Goal: Book appointment/travel/reservation

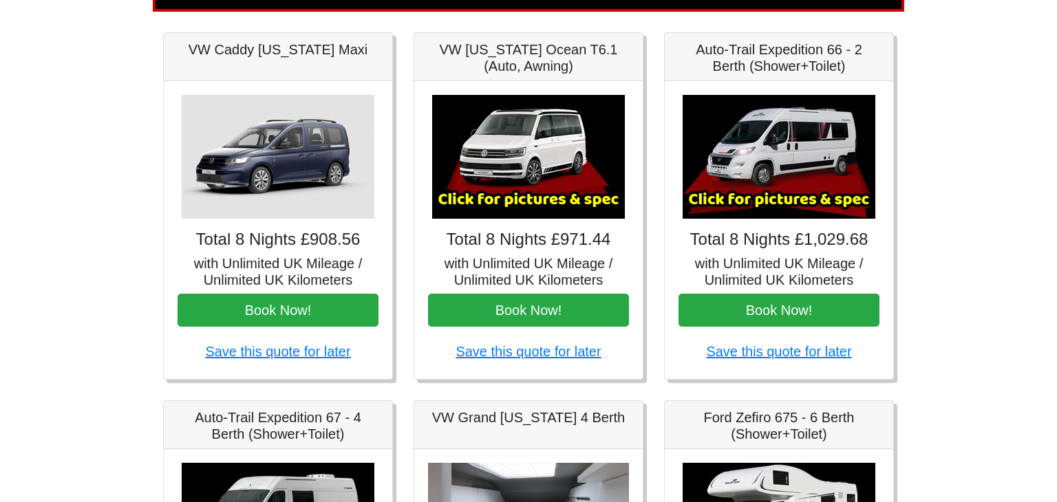
scroll to position [178, 0]
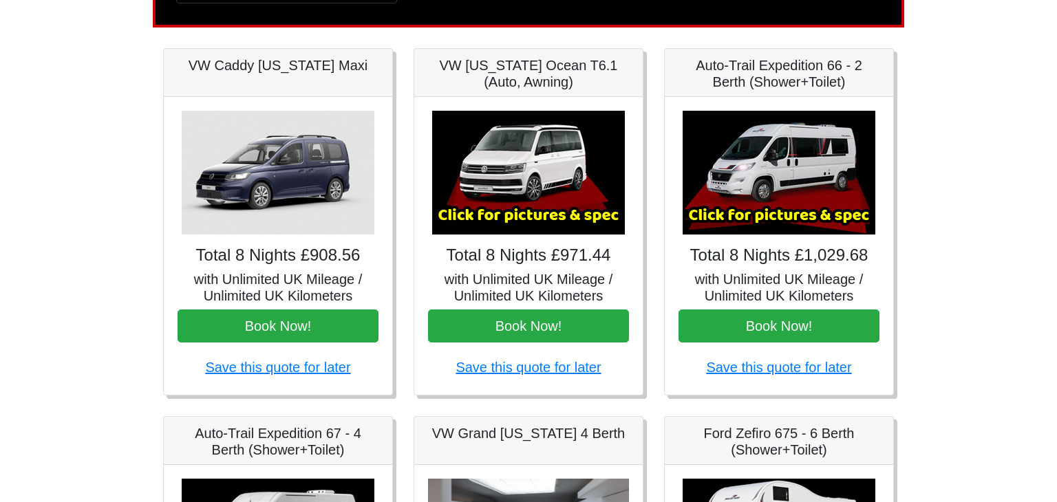
click at [559, 185] on img at bounding box center [528, 173] width 193 height 124
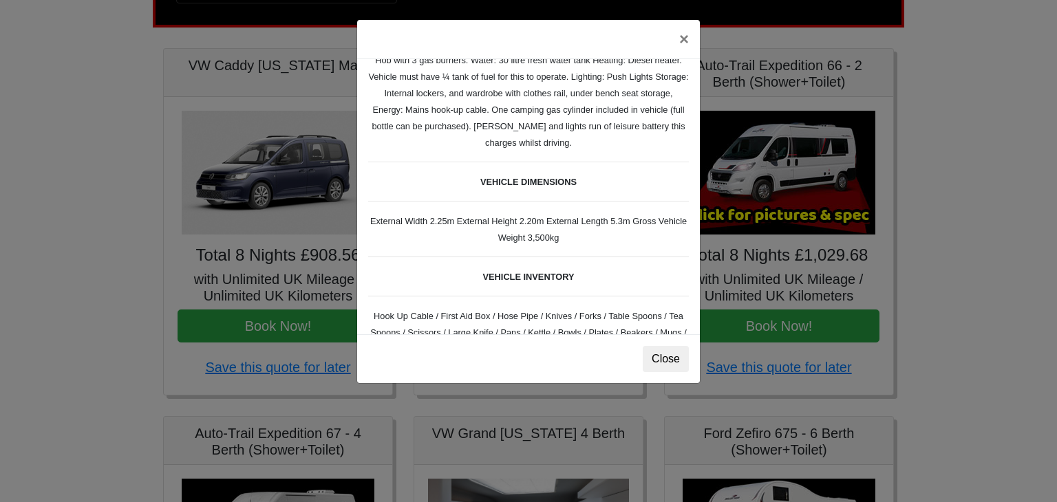
scroll to position [297, 0]
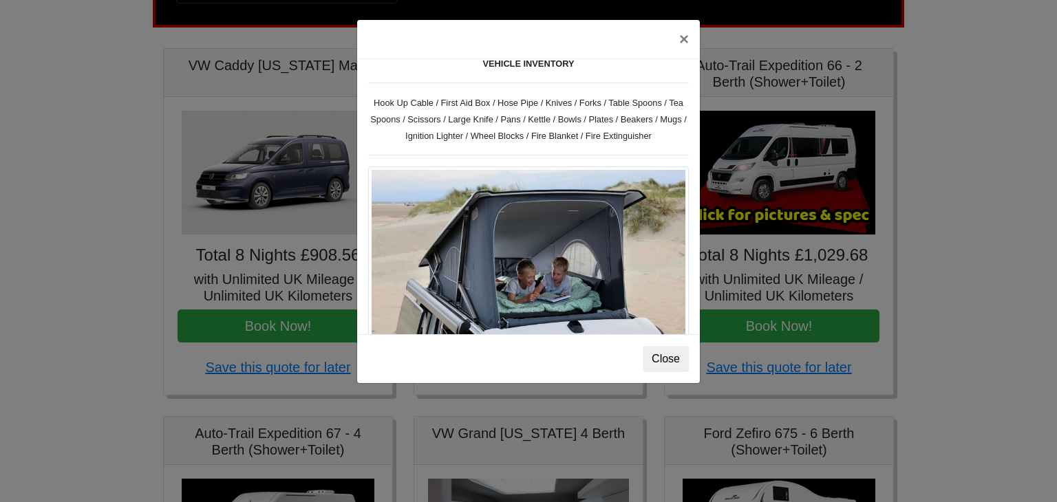
click at [603, 267] on img at bounding box center [528, 275] width 321 height 216
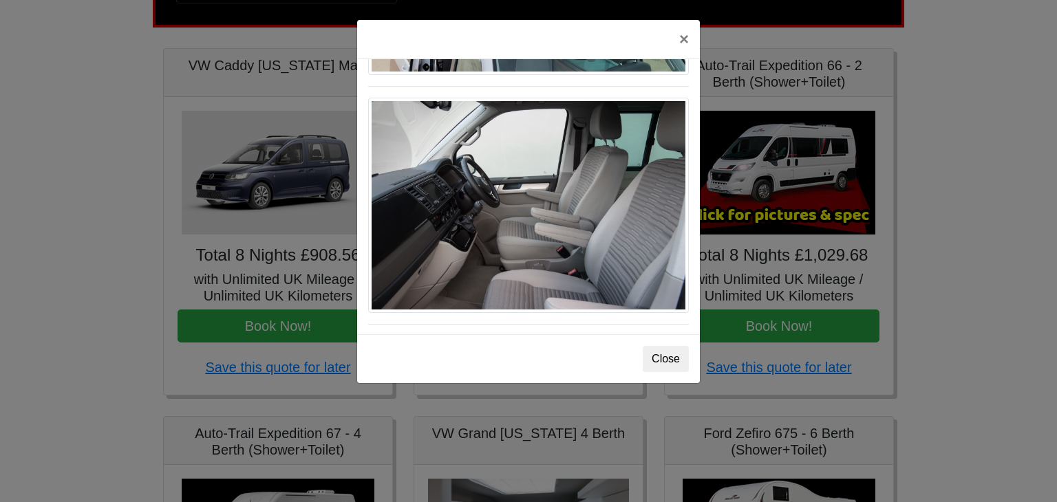
click at [621, 251] on img at bounding box center [528, 206] width 321 height 216
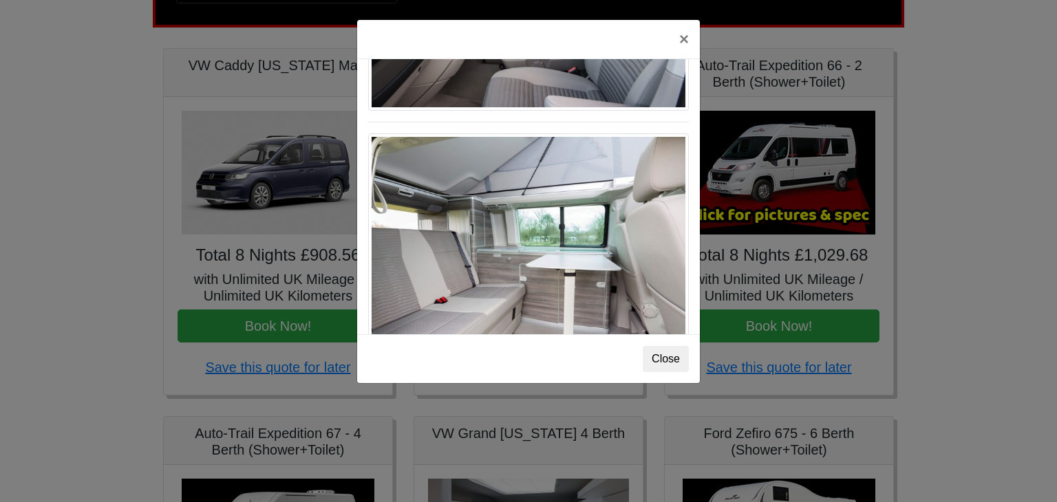
scroll to position [1060, 0]
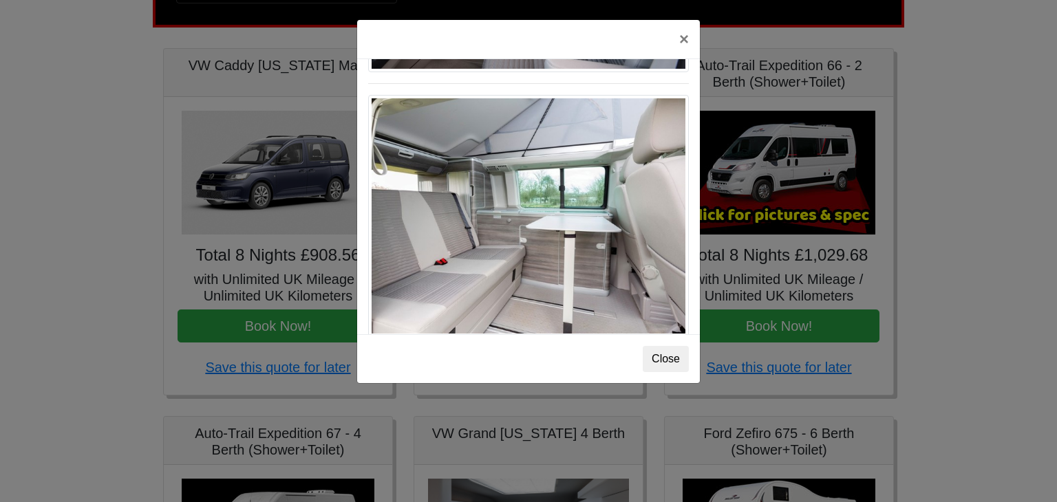
click at [616, 263] on img at bounding box center [528, 216] width 321 height 242
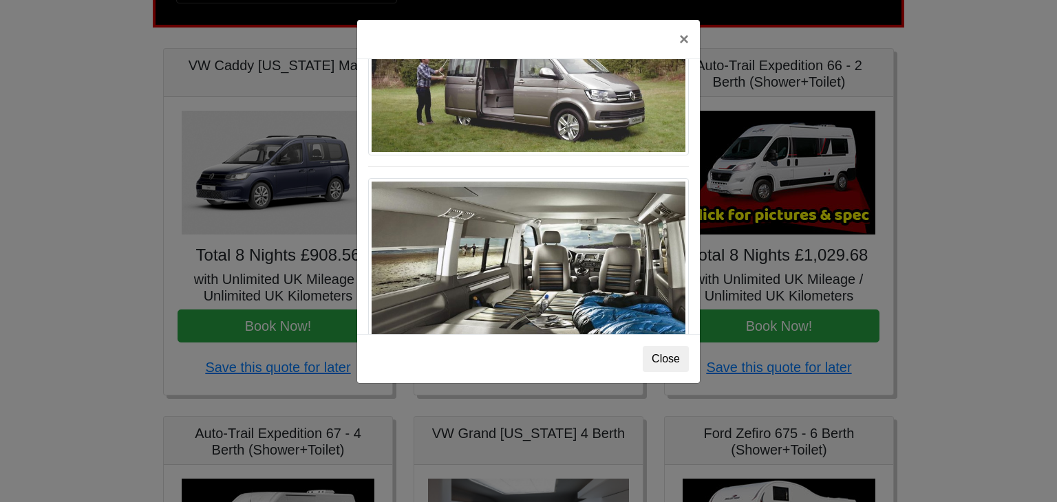
scroll to position [1500, 0]
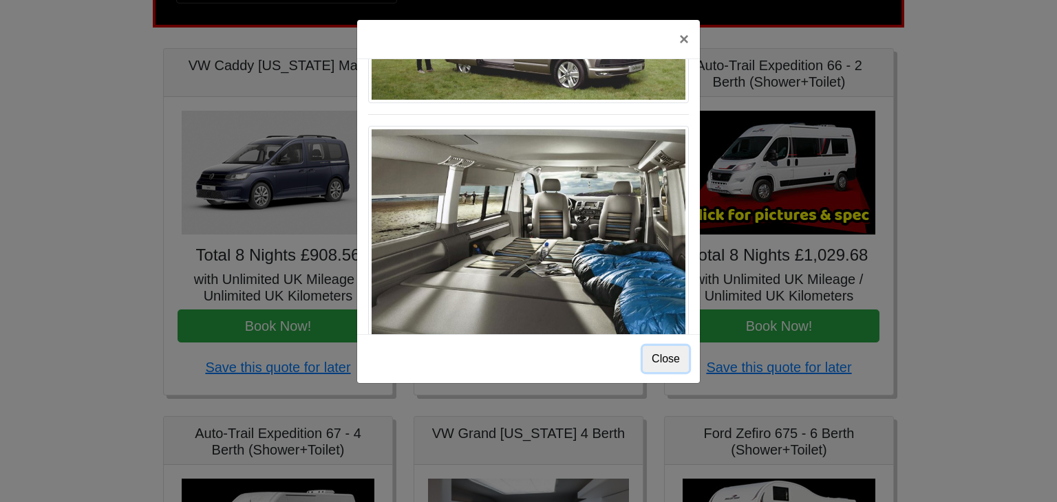
click at [666, 364] on button "Close" at bounding box center [666, 359] width 46 height 26
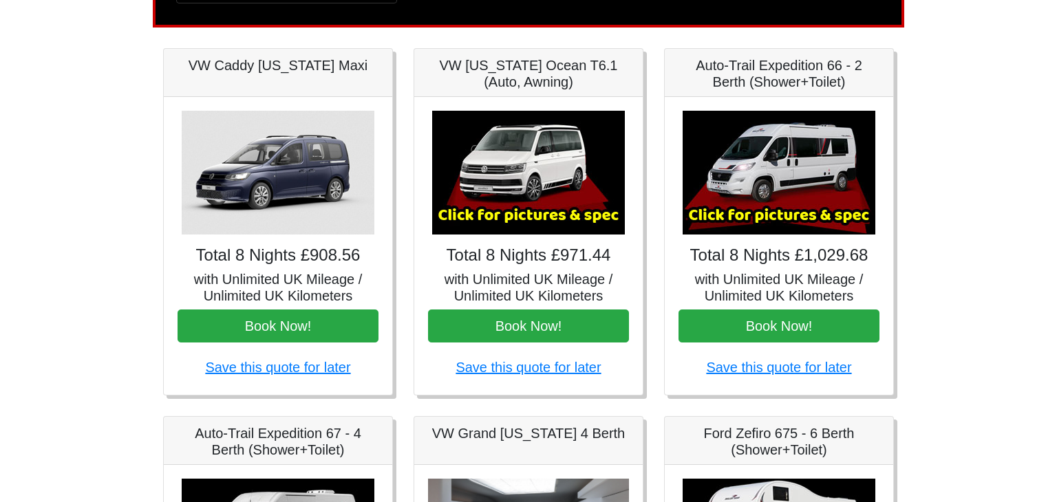
click at [559, 198] on img at bounding box center [528, 173] width 193 height 124
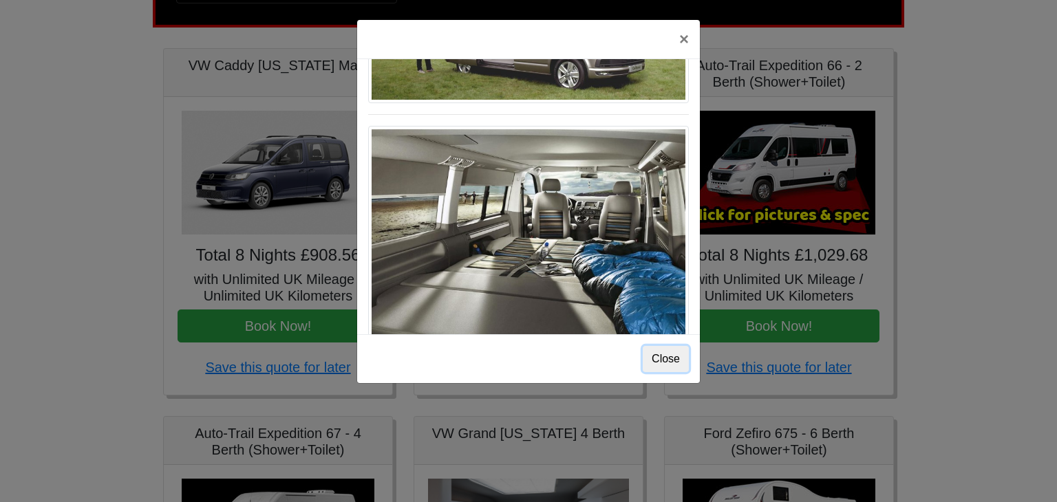
click at [683, 361] on button "Close" at bounding box center [666, 359] width 46 height 26
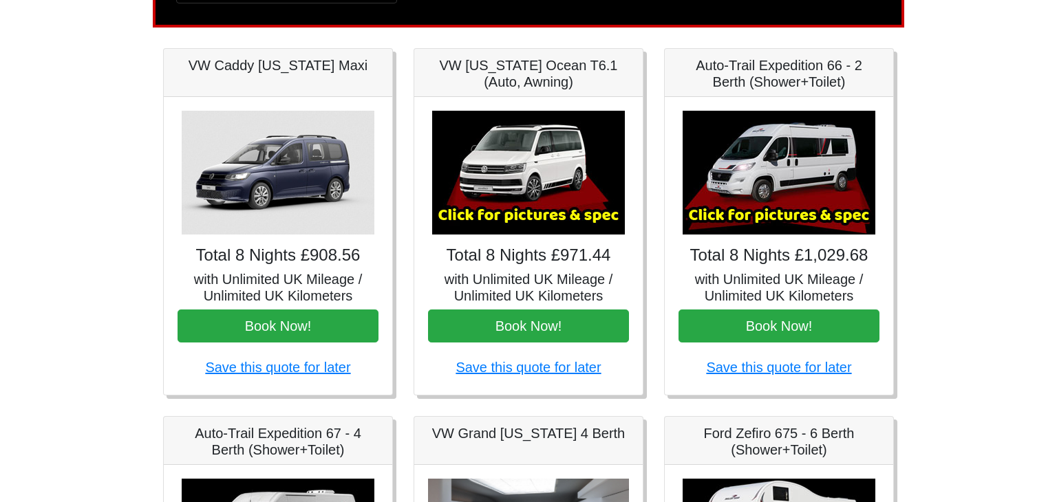
click at [797, 151] on img at bounding box center [779, 173] width 193 height 124
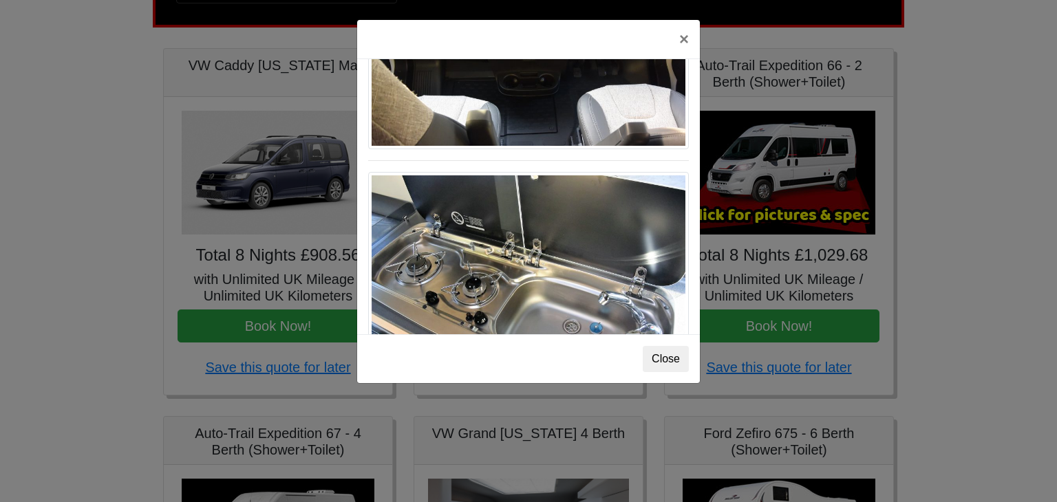
scroll to position [1443, 0]
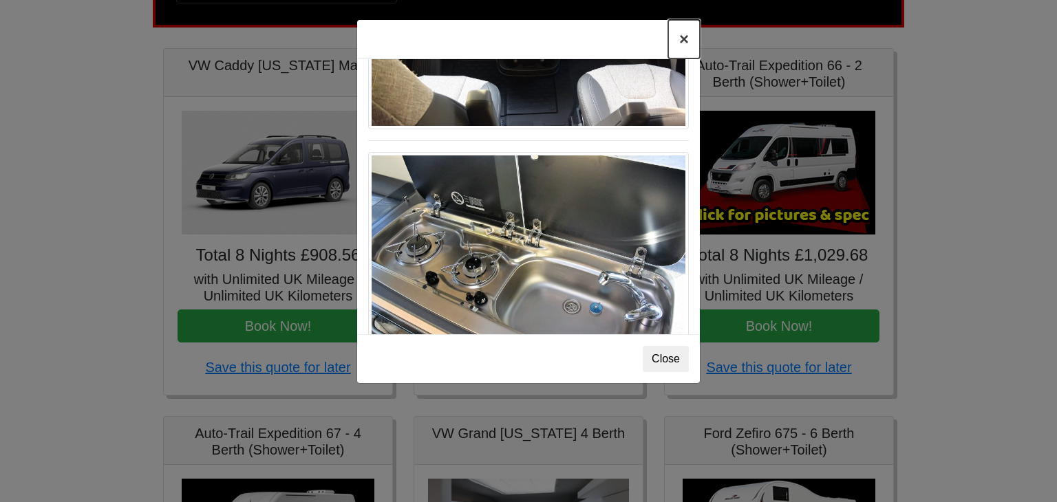
click at [681, 44] on button "×" at bounding box center [684, 39] width 32 height 39
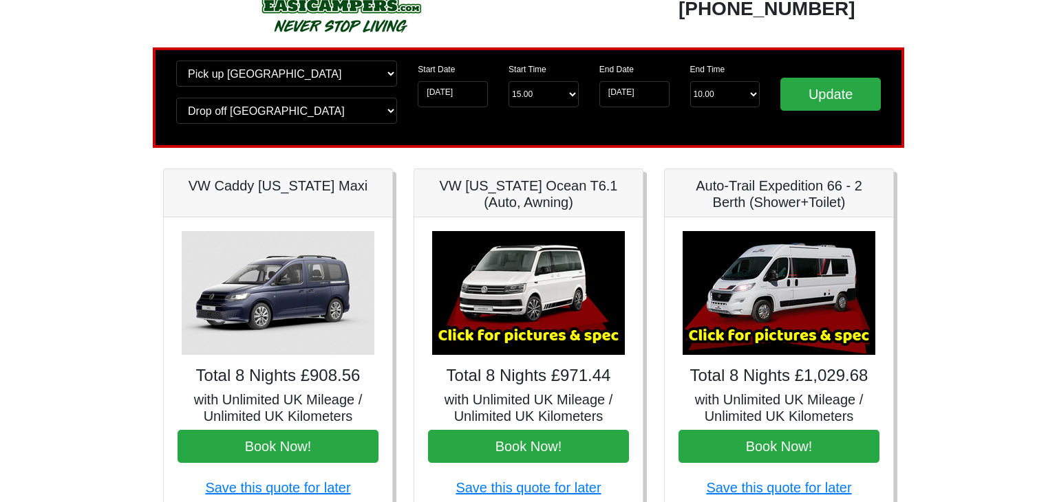
scroll to position [55, 0]
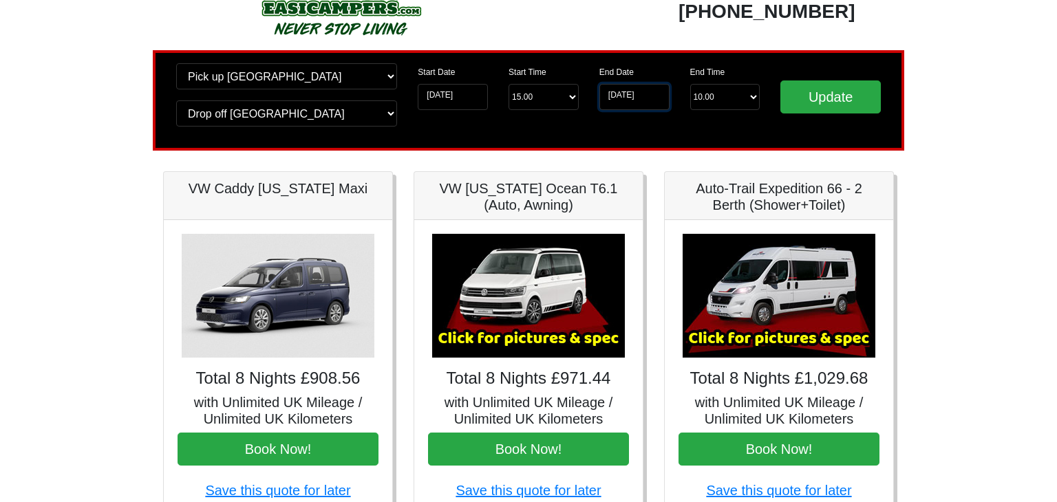
click at [660, 94] on input "[DATE]" at bounding box center [634, 97] width 70 height 26
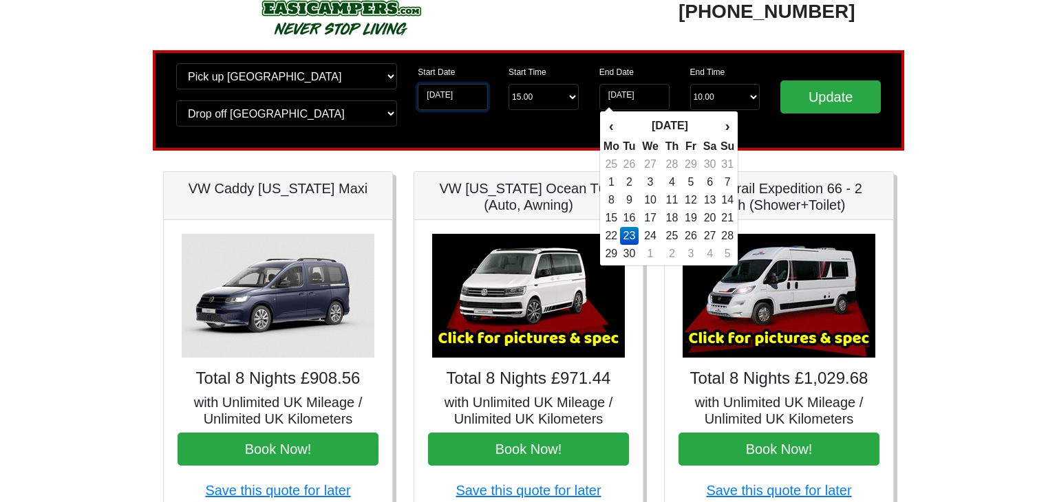
click at [456, 101] on input "[DATE]" at bounding box center [453, 97] width 70 height 26
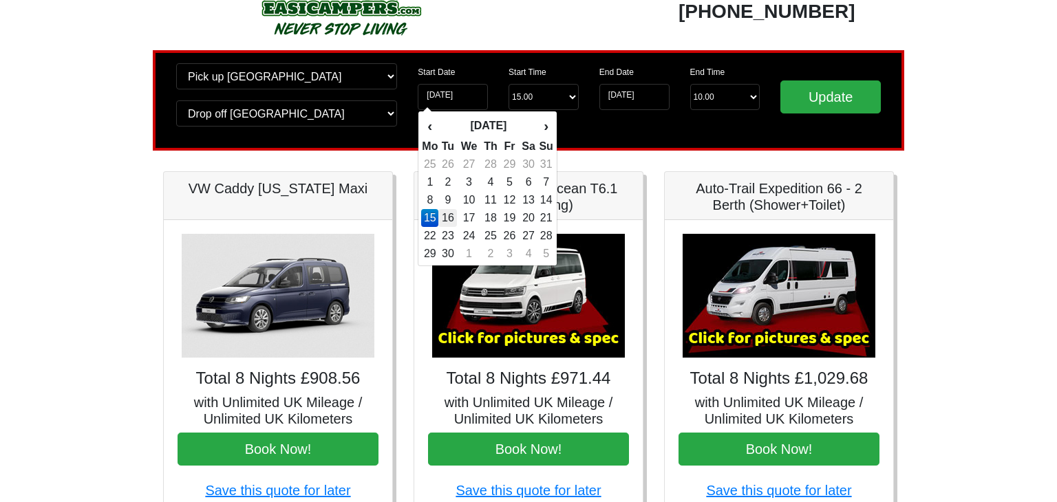
click at [449, 222] on td "16" at bounding box center [447, 218] width 19 height 18
type input "[DATE]"
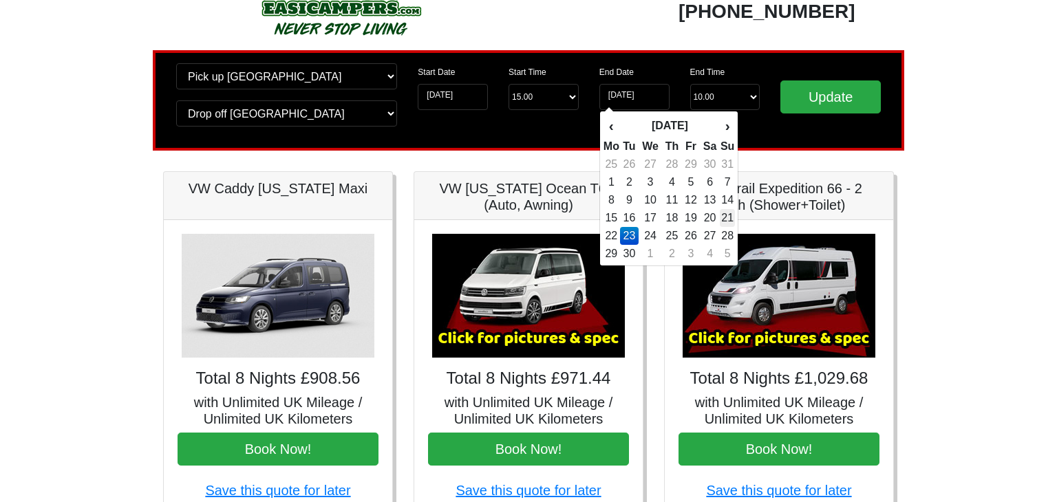
click at [732, 220] on td "21" at bounding box center [727, 218] width 15 height 18
type input "[DATE]"
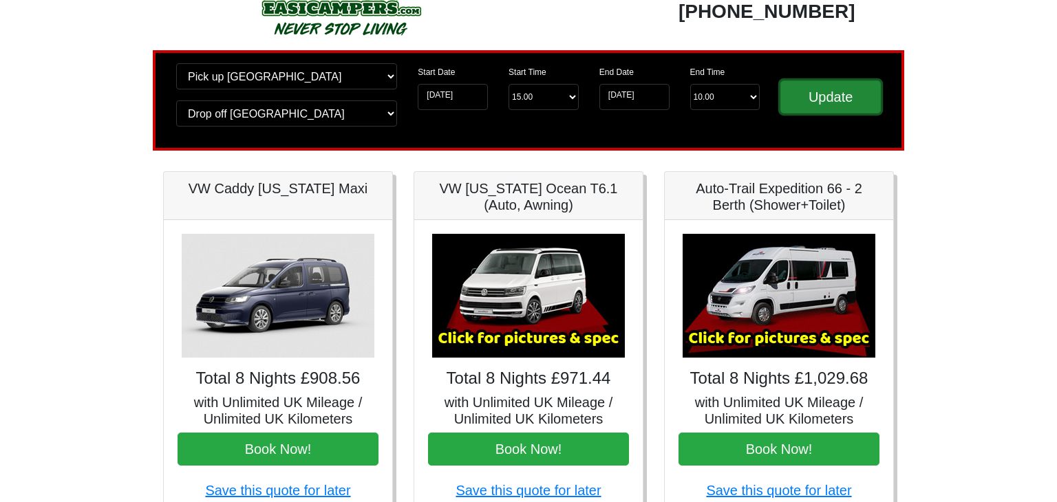
click at [820, 109] on input "Update" at bounding box center [830, 97] width 100 height 33
